Goal: Transaction & Acquisition: Book appointment/travel/reservation

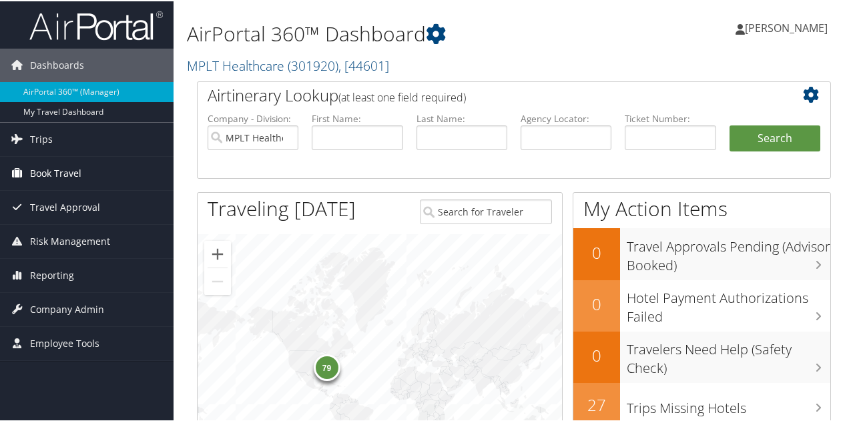
click at [80, 176] on span "Book Travel" at bounding box center [55, 171] width 51 height 33
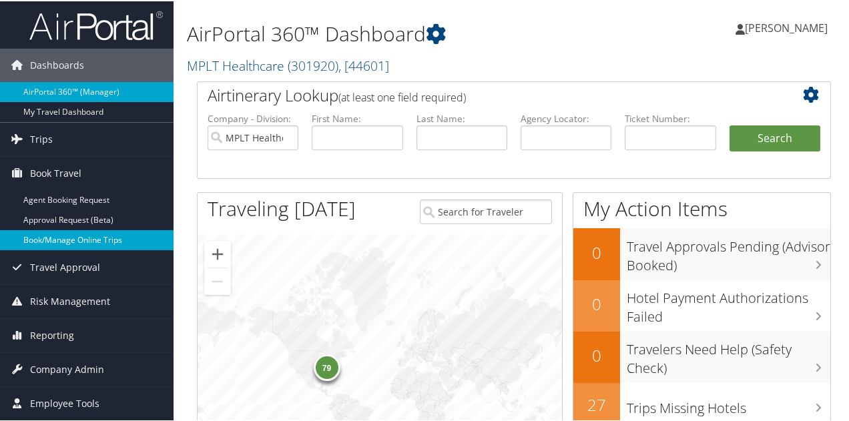
click at [81, 238] on link "Book/Manage Online Trips" at bounding box center [87, 239] width 174 height 20
